Goal: Task Accomplishment & Management: Use online tool/utility

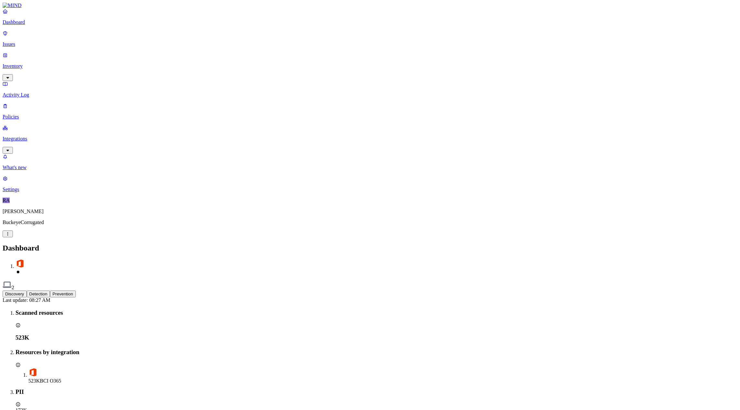
click at [32, 92] on p "Activity Log" at bounding box center [370, 95] width 735 height 6
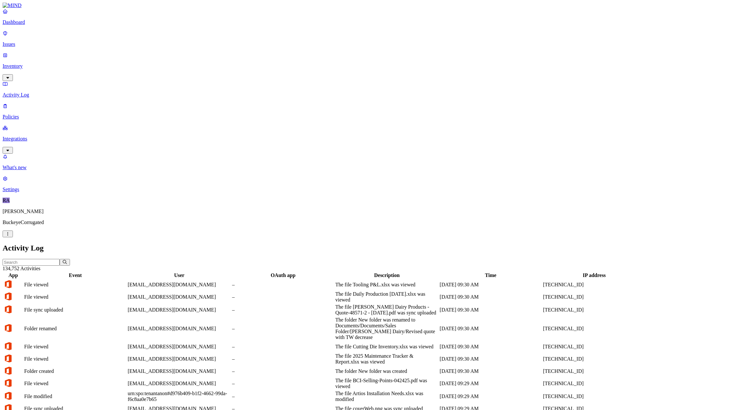
click at [29, 25] on p "Dashboard" at bounding box center [370, 22] width 735 height 6
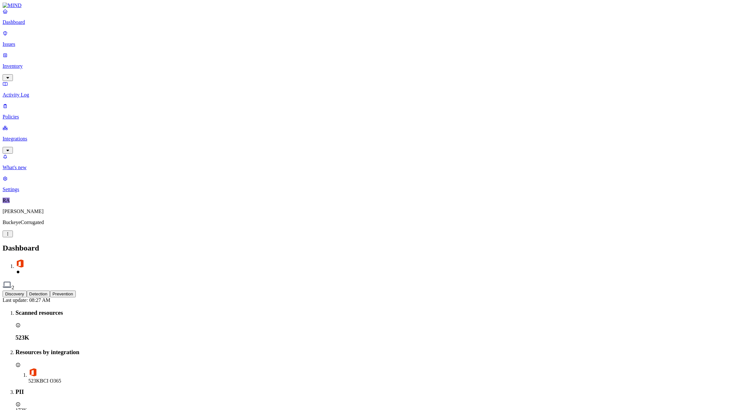
click at [25, 41] on p "Issues" at bounding box center [370, 44] width 735 height 6
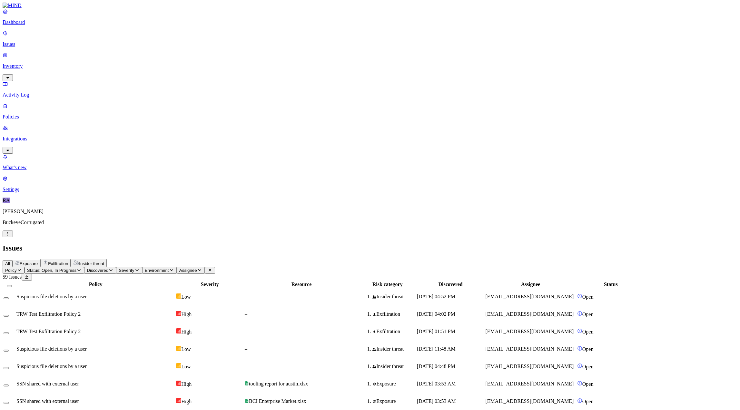
click at [26, 114] on p "Policies" at bounding box center [370, 117] width 735 height 6
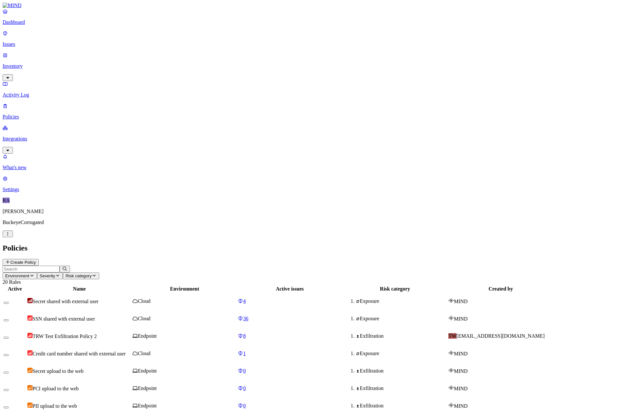
click at [26, 25] on p "Dashboard" at bounding box center [322, 22] width 639 height 6
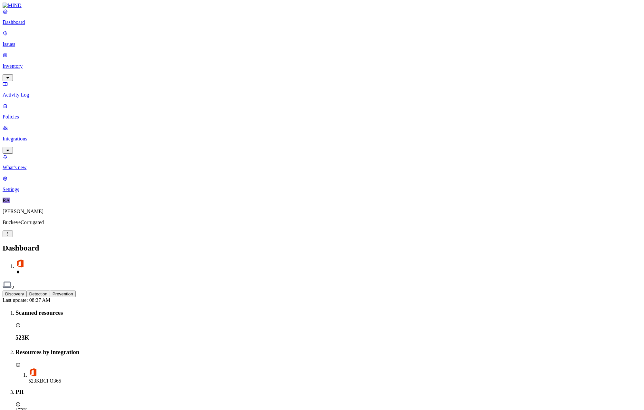
click at [24, 41] on p "Issues" at bounding box center [322, 44] width 639 height 6
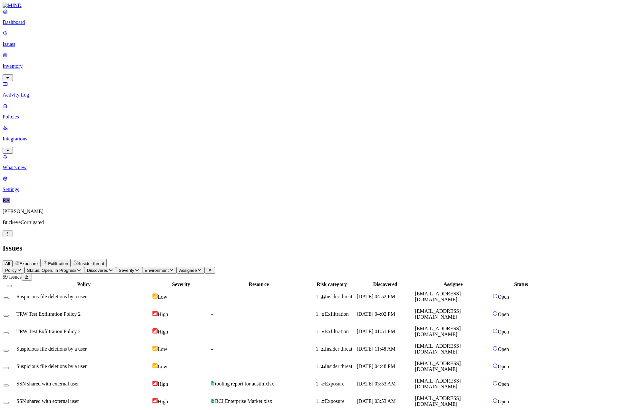
click at [23, 136] on p "Integrations" at bounding box center [322, 139] width 639 height 6
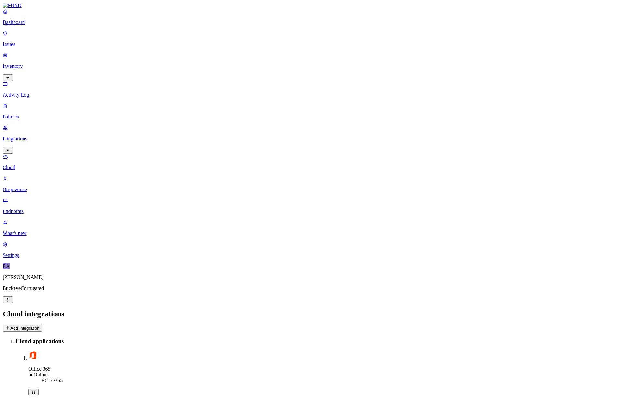
click at [34, 186] on p "On-premise" at bounding box center [322, 189] width 639 height 6
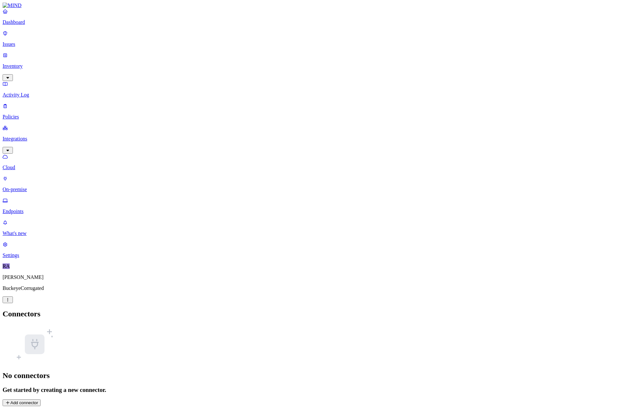
click at [28, 208] on p "Endpoints" at bounding box center [322, 211] width 639 height 6
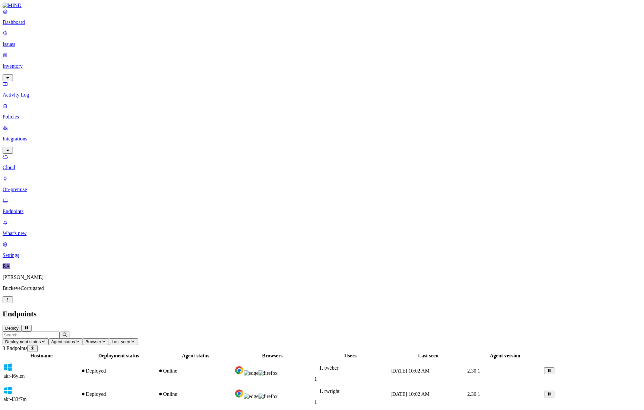
click at [29, 186] on p "On-premise" at bounding box center [322, 189] width 639 height 6
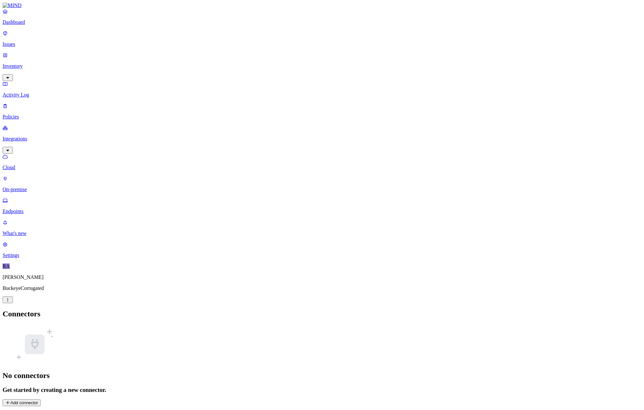
click at [27, 25] on p "Dashboard" at bounding box center [322, 22] width 639 height 6
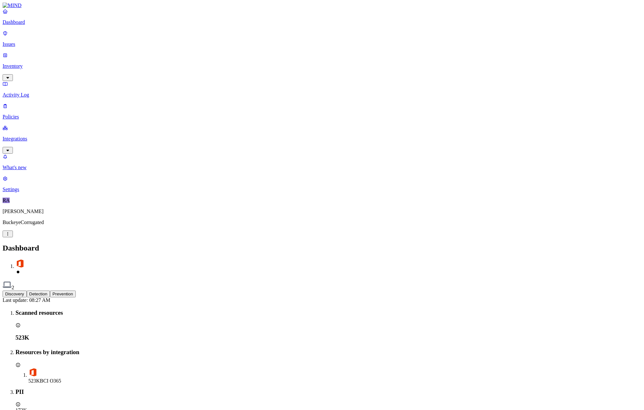
click at [22, 136] on p "Integrations" at bounding box center [322, 139] width 639 height 6
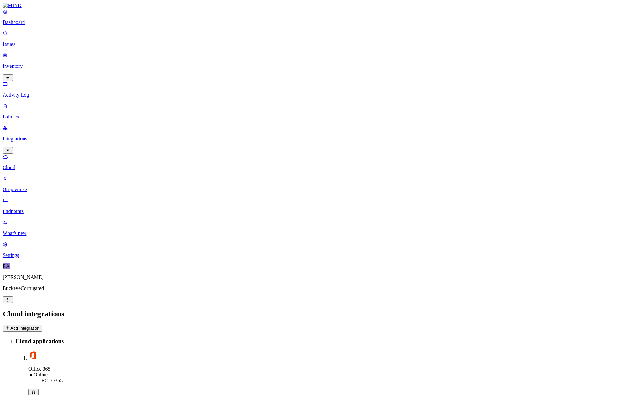
click at [25, 186] on p "On-premise" at bounding box center [322, 189] width 639 height 6
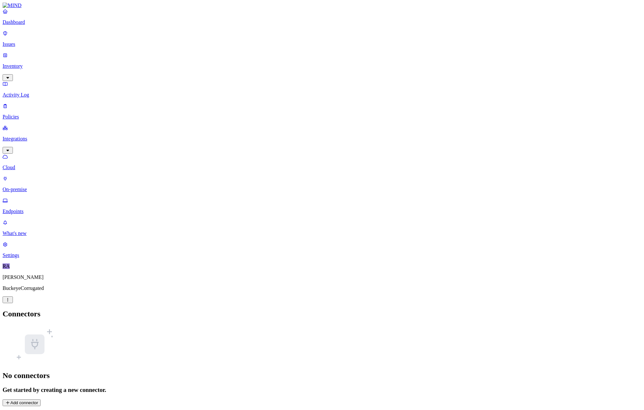
click at [25, 208] on p "Endpoints" at bounding box center [322, 211] width 639 height 6
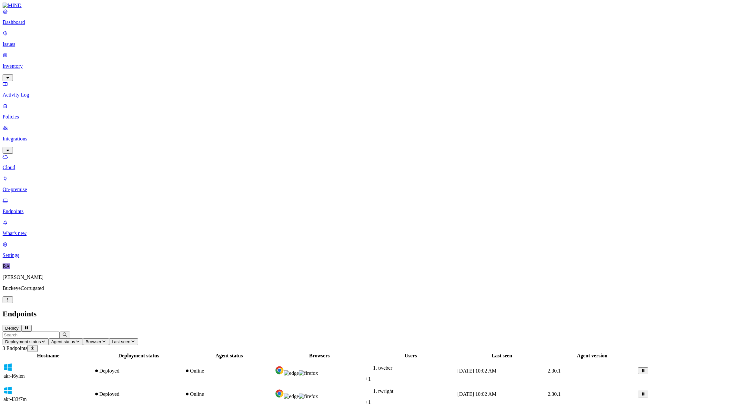
click at [33, 186] on p "On-premise" at bounding box center [369, 189] width 732 height 6
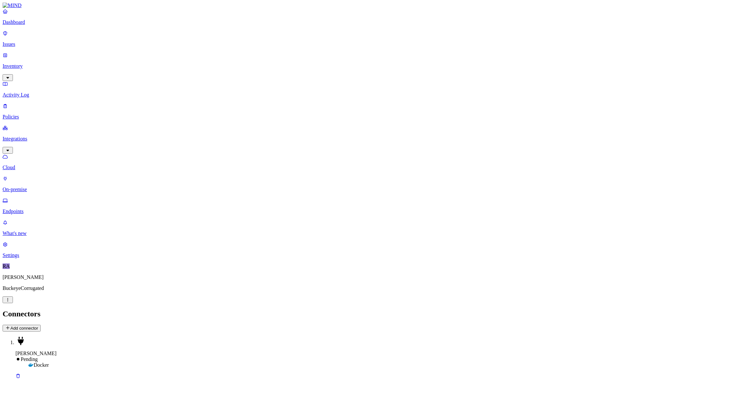
click at [41, 324] on button "Add connector" at bounding box center [22, 327] width 38 height 7
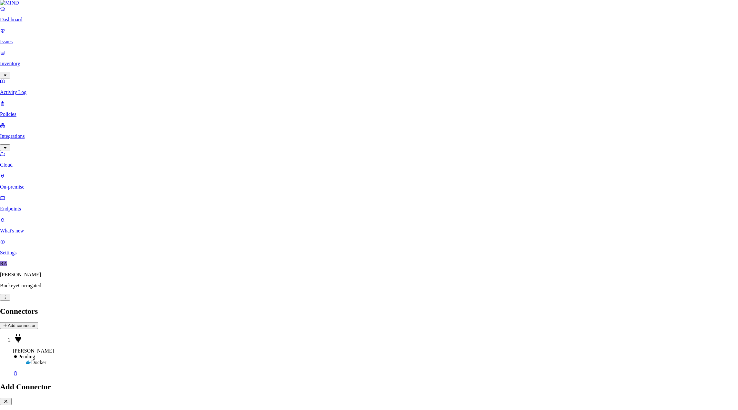
type input "BCI-Docker"
